Goal: Task Accomplishment & Management: Manage account settings

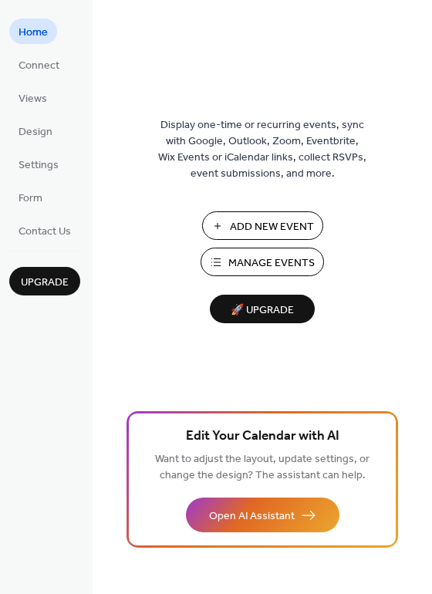
click at [255, 260] on span "Manage Events" at bounding box center [271, 263] width 86 height 16
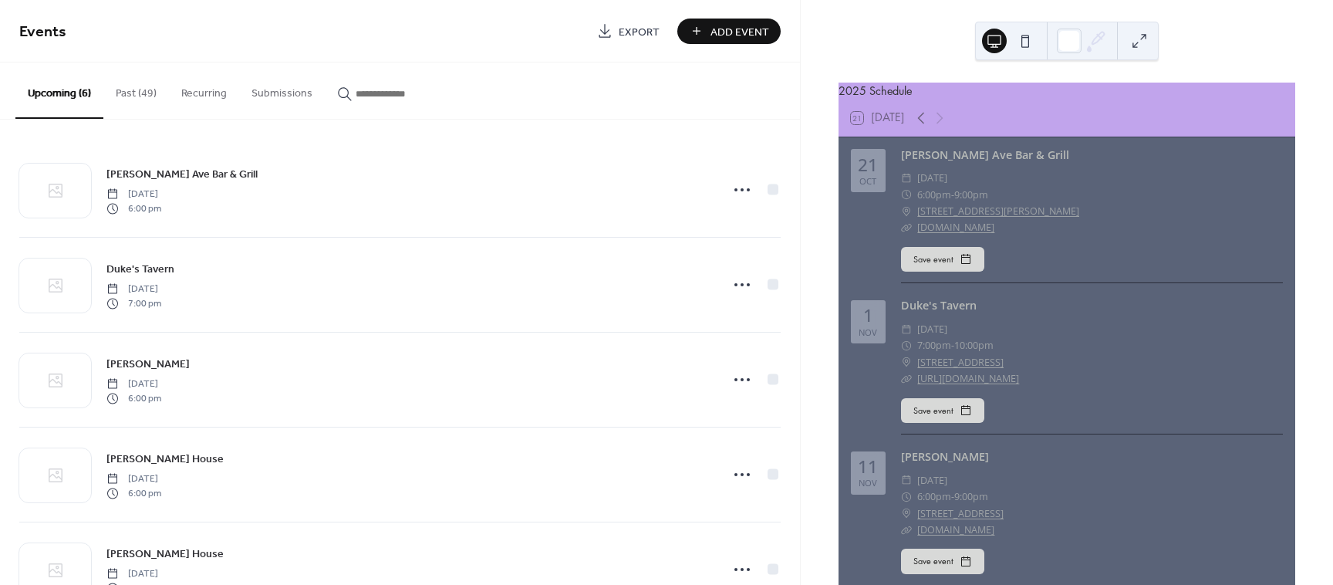
click at [123, 99] on button "Past (49)" at bounding box center [136, 90] width 66 height 55
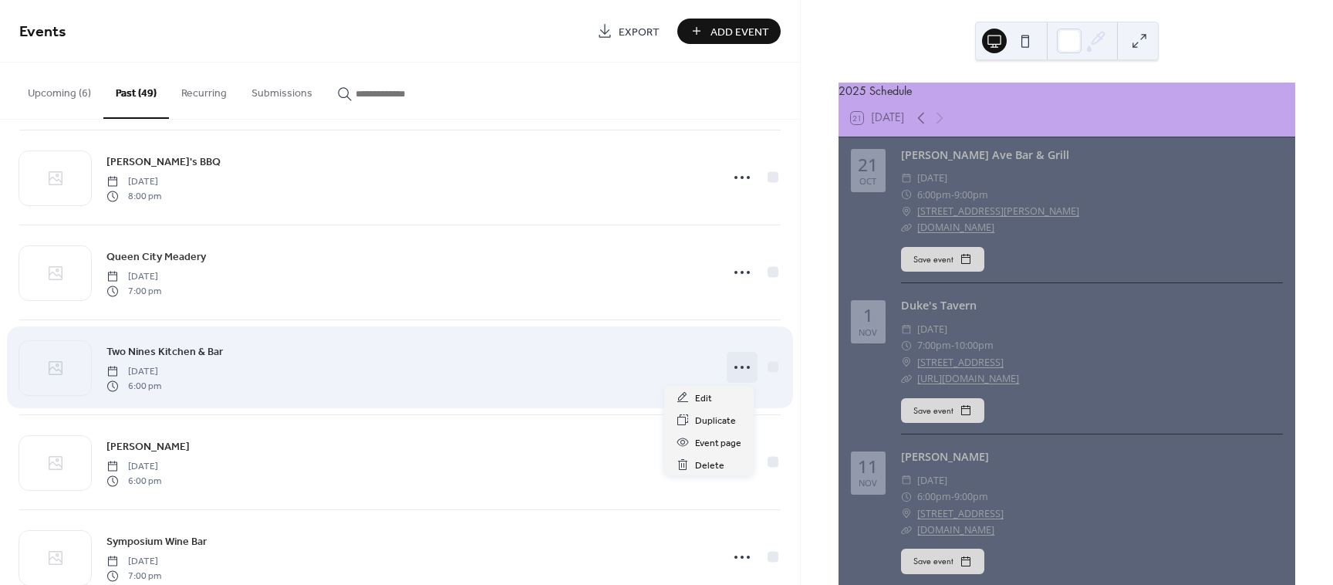
click at [731, 370] on icon at bounding box center [742, 367] width 25 height 25
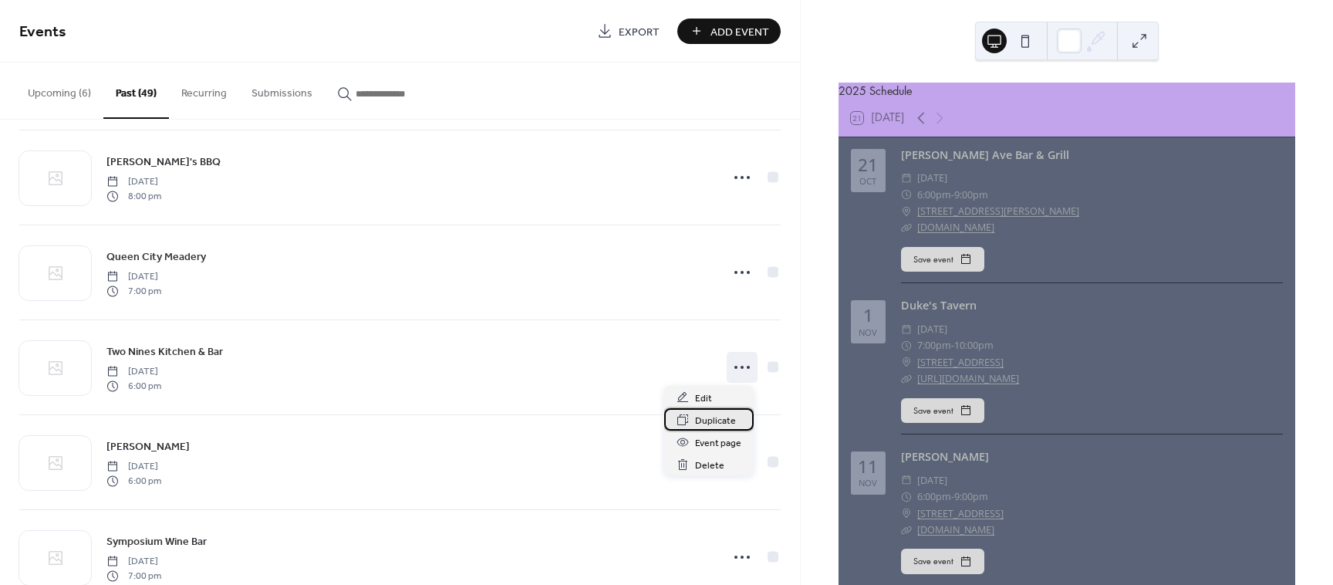
click at [725, 420] on span "Duplicate" at bounding box center [715, 421] width 41 height 16
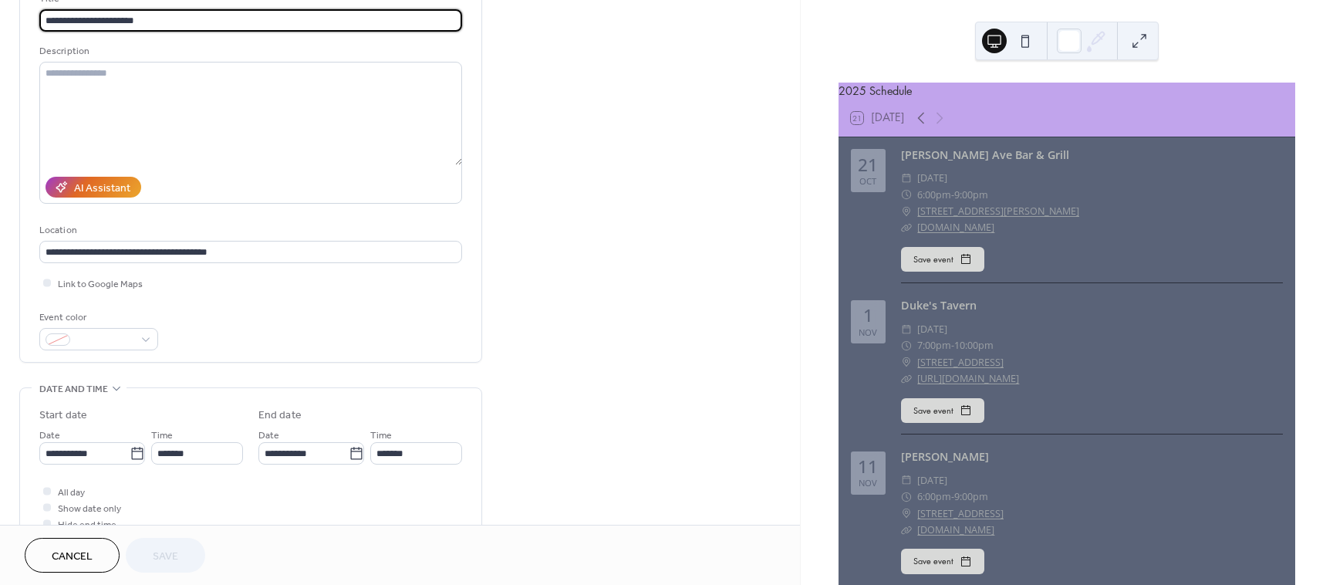
scroll to position [147, 0]
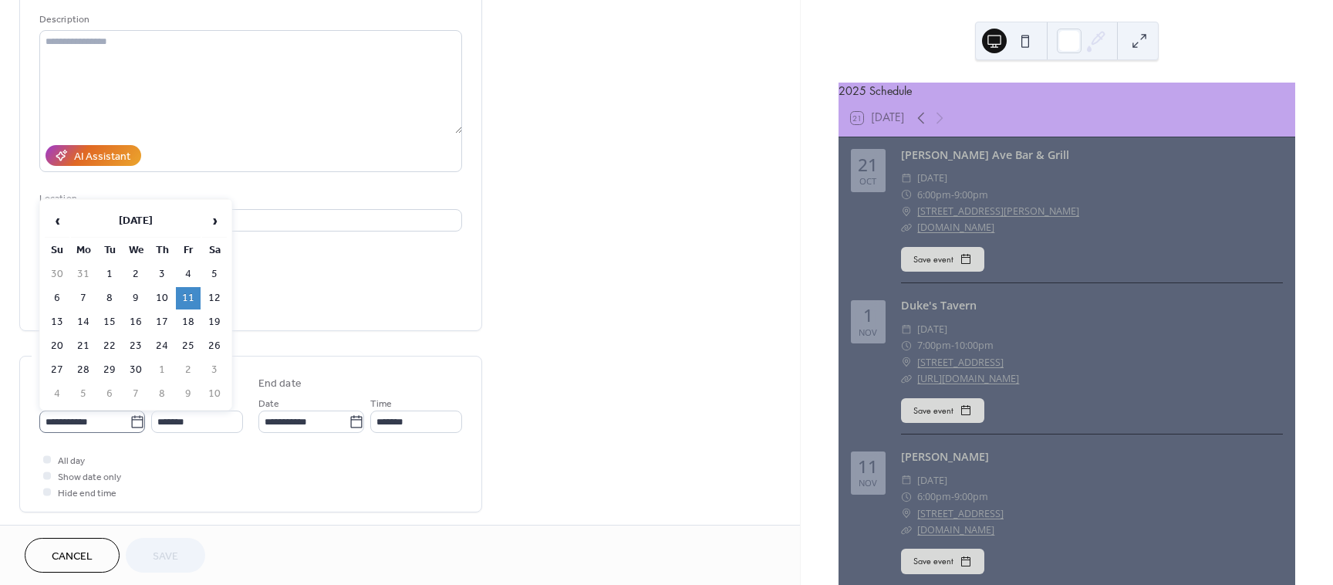
click at [130, 423] on icon at bounding box center [137, 421] width 15 height 15
click at [128, 423] on input "**********" at bounding box center [84, 422] width 90 height 22
click at [211, 230] on span "›" at bounding box center [214, 220] width 23 height 31
click at [212, 228] on span "›" at bounding box center [214, 220] width 23 height 31
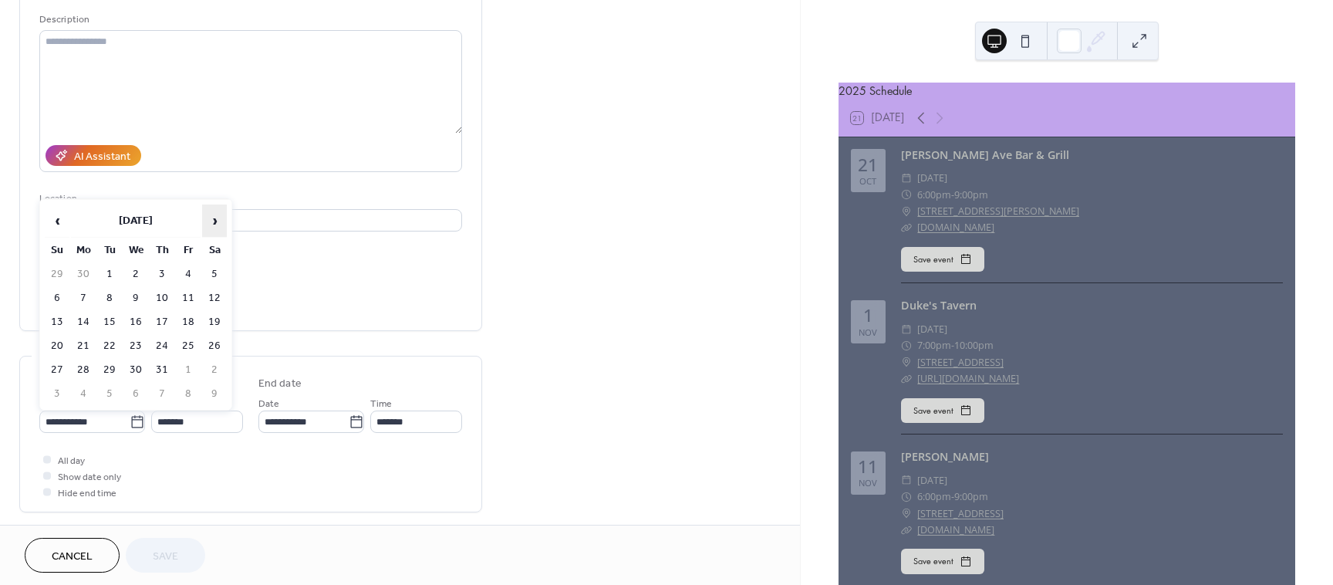
click at [212, 228] on span "›" at bounding box center [214, 220] width 23 height 31
click at [184, 344] on td "21" at bounding box center [188, 346] width 25 height 22
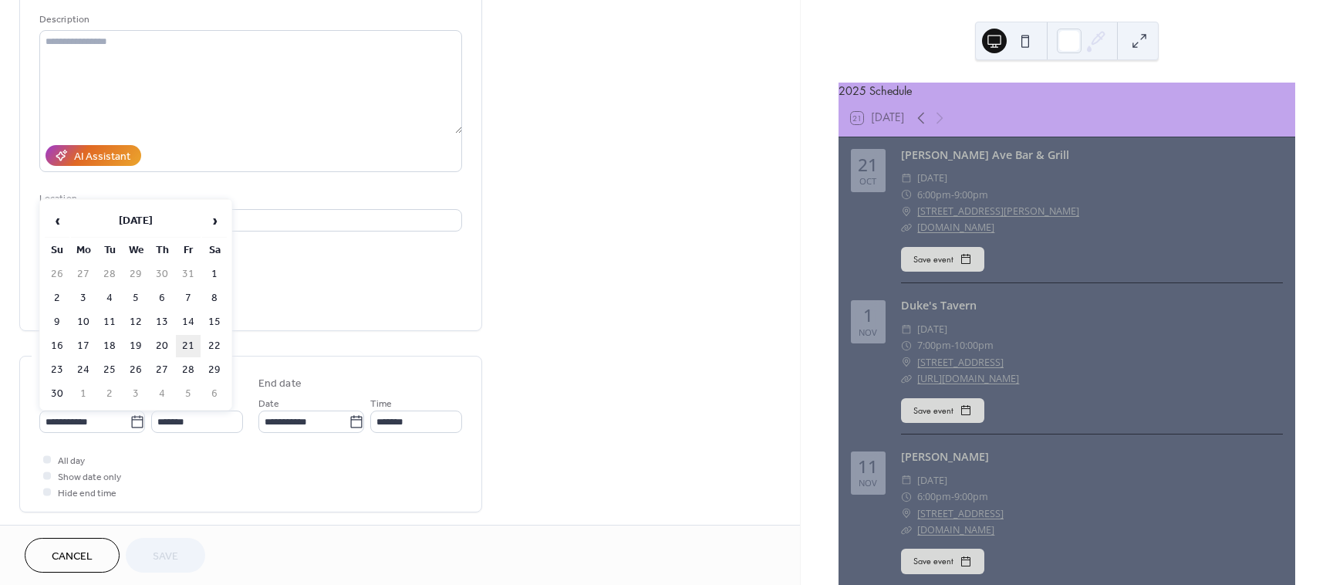
type input "**********"
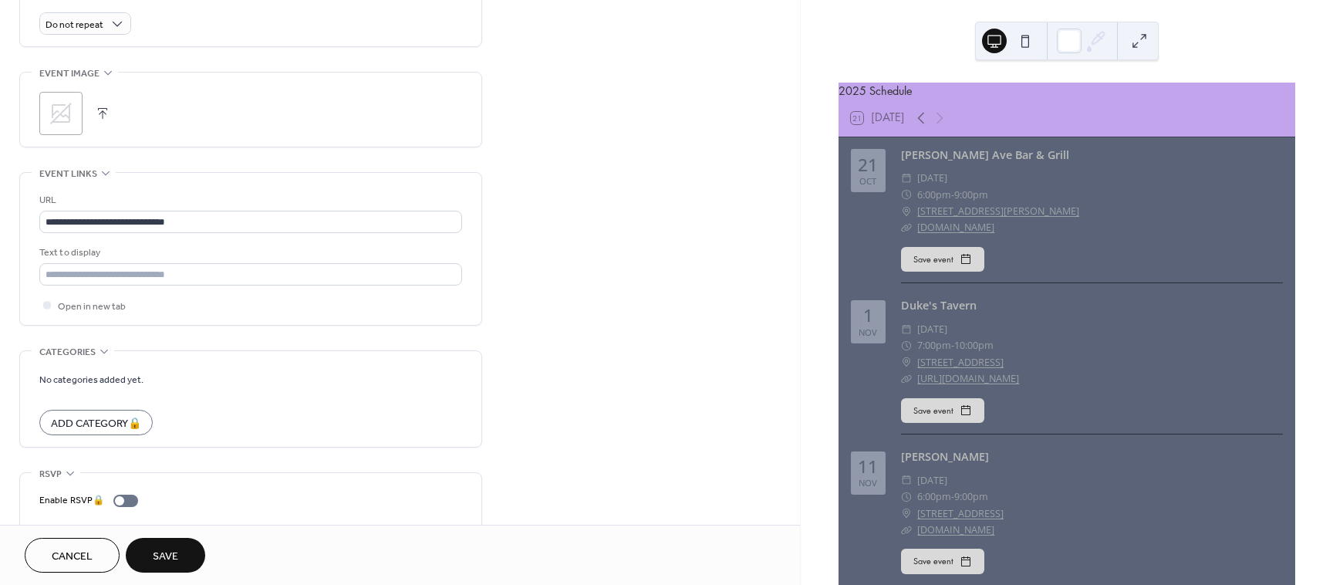
scroll to position [738, 0]
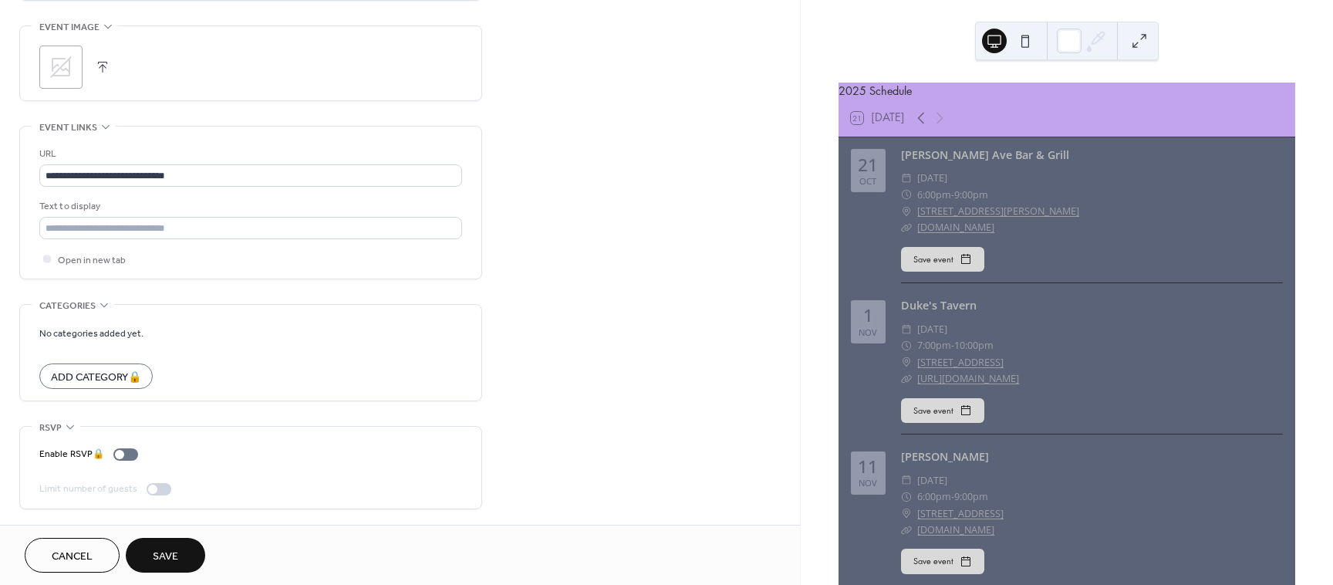
click at [170, 561] on span "Save" at bounding box center [165, 557] width 25 height 16
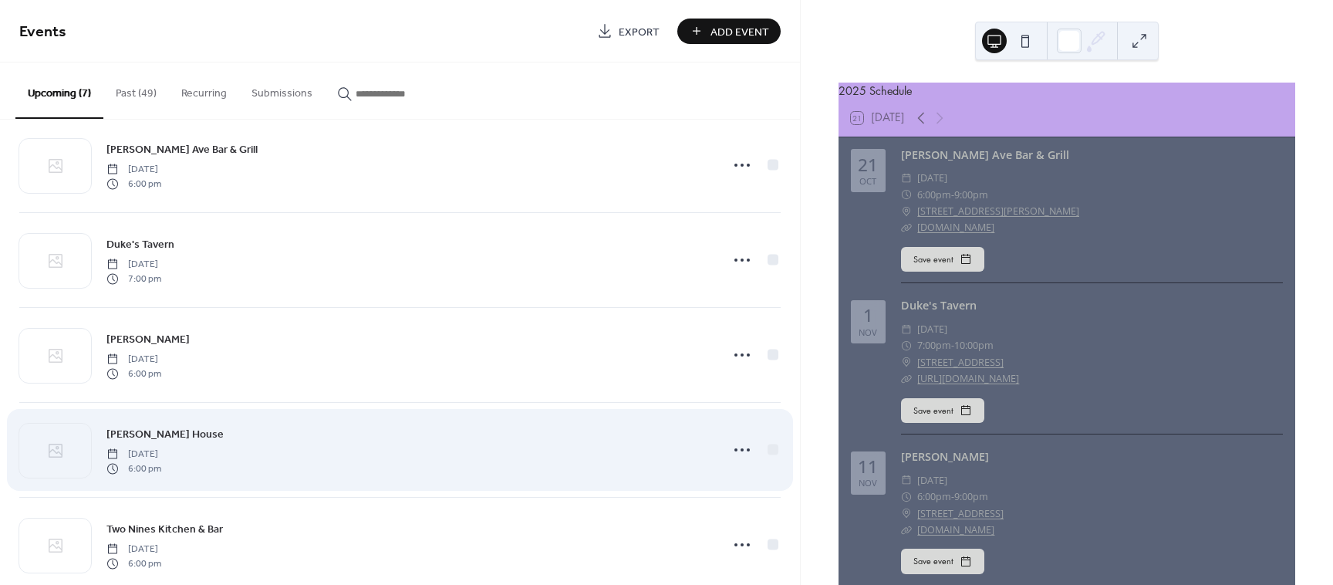
scroll to position [25, 0]
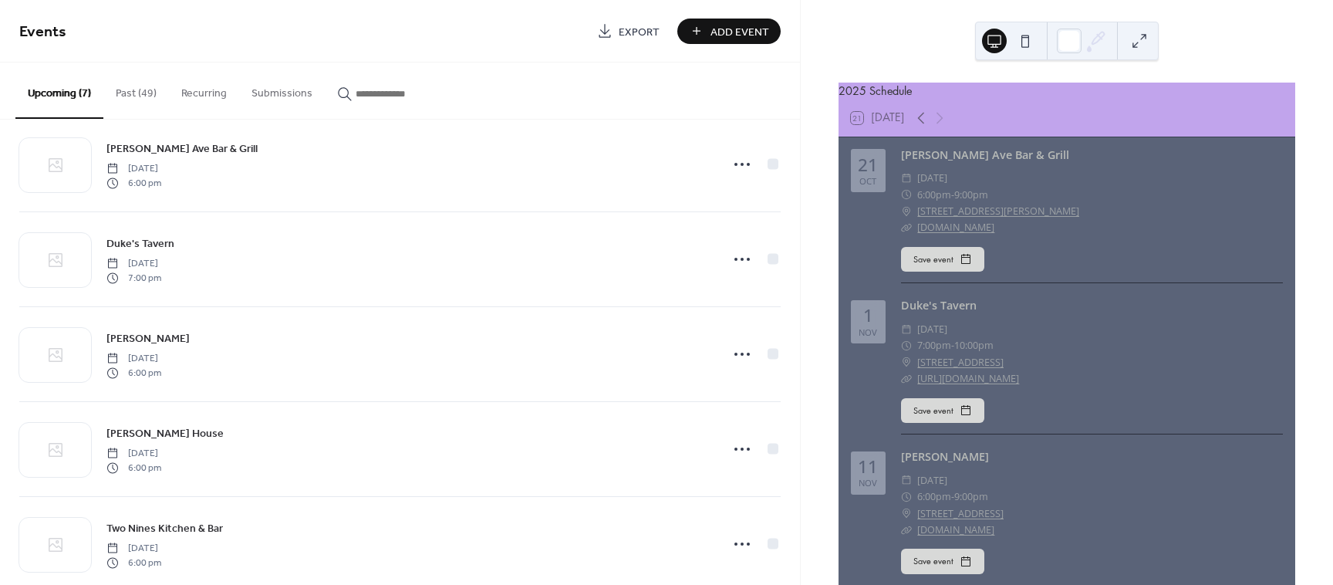
click at [68, 98] on button "Upcoming (7)" at bounding box center [59, 91] width 88 height 56
